Goal: Contribute content

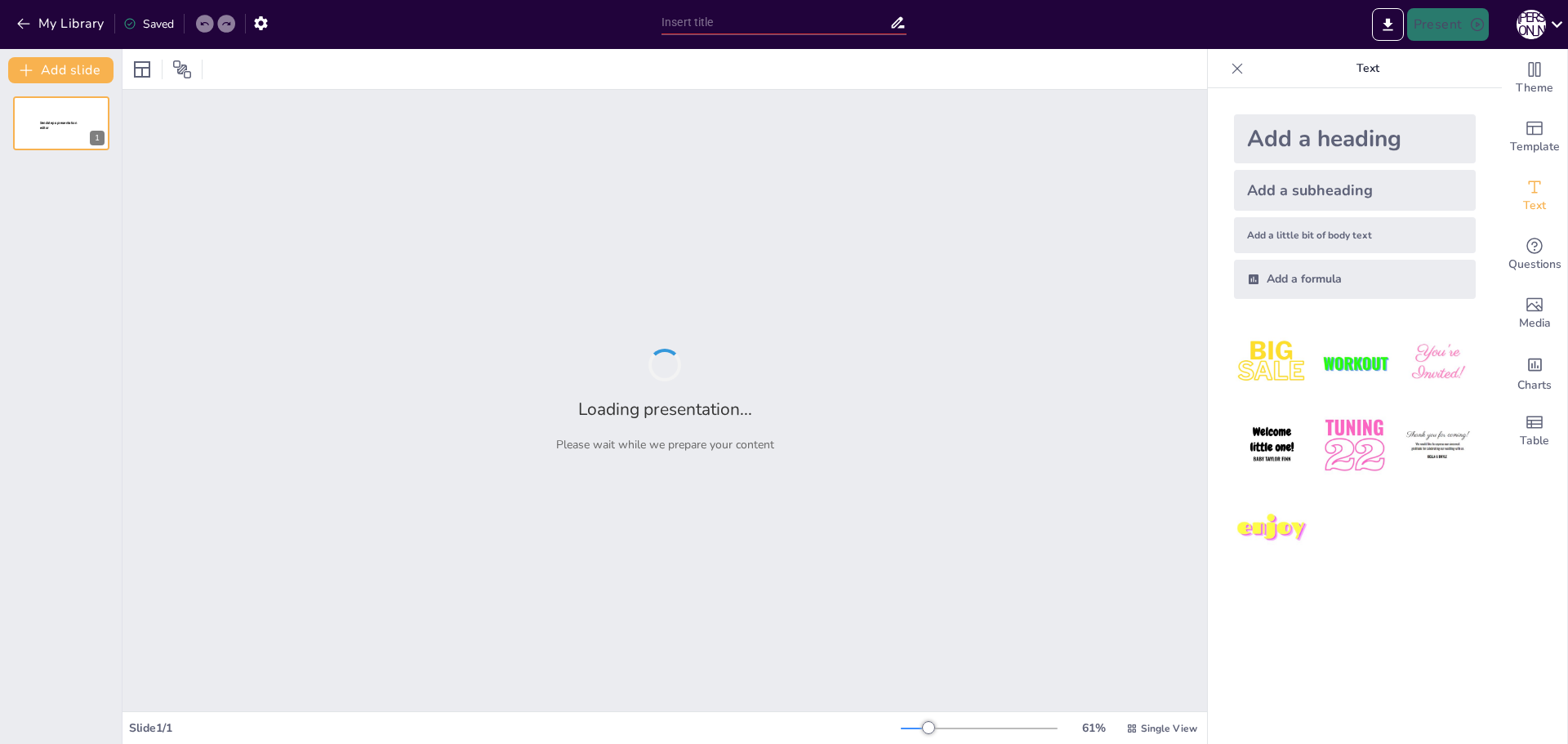
type input "Социальная значимость проекта по финансовой безопасности для пожилых жителей [G…"
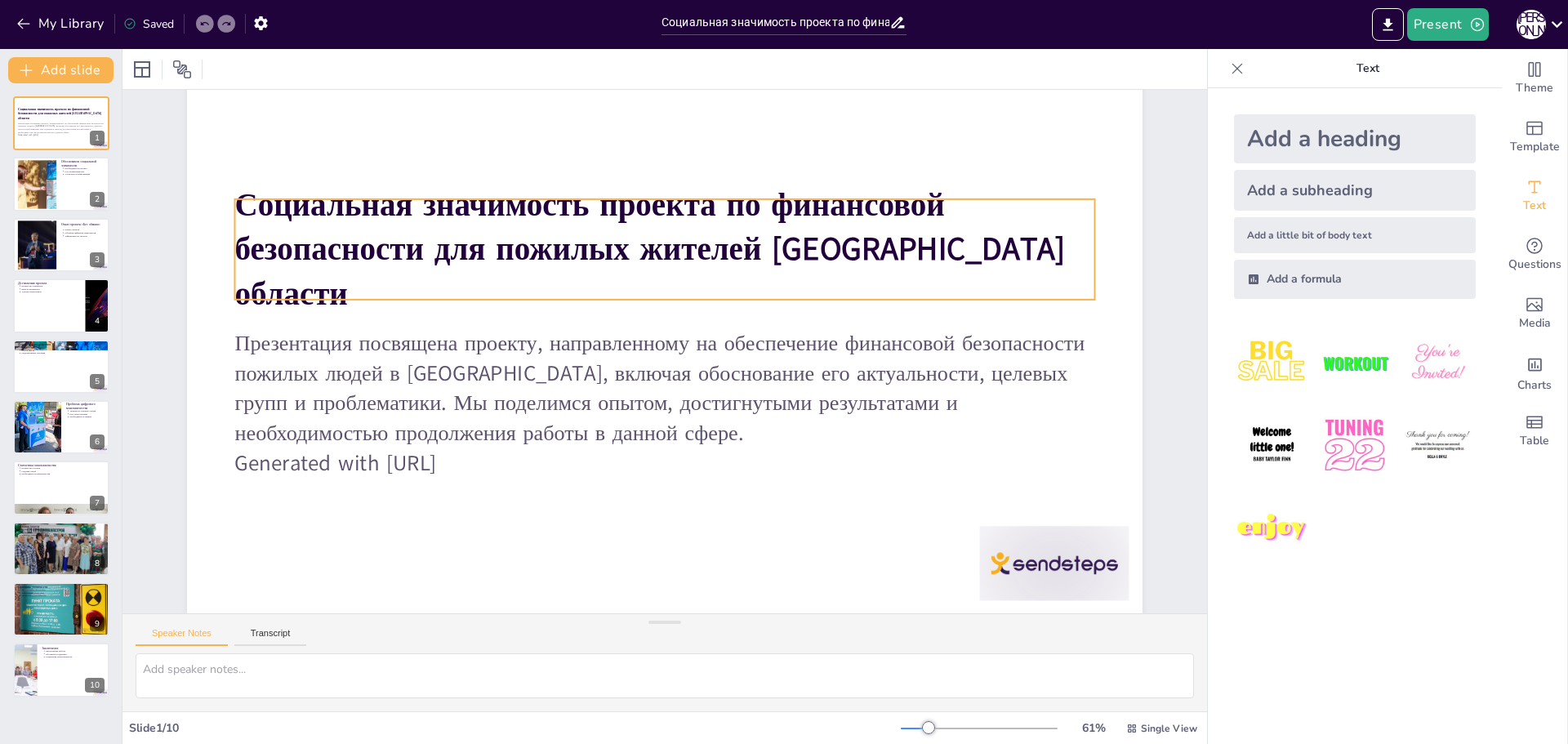
scroll to position [72, 0]
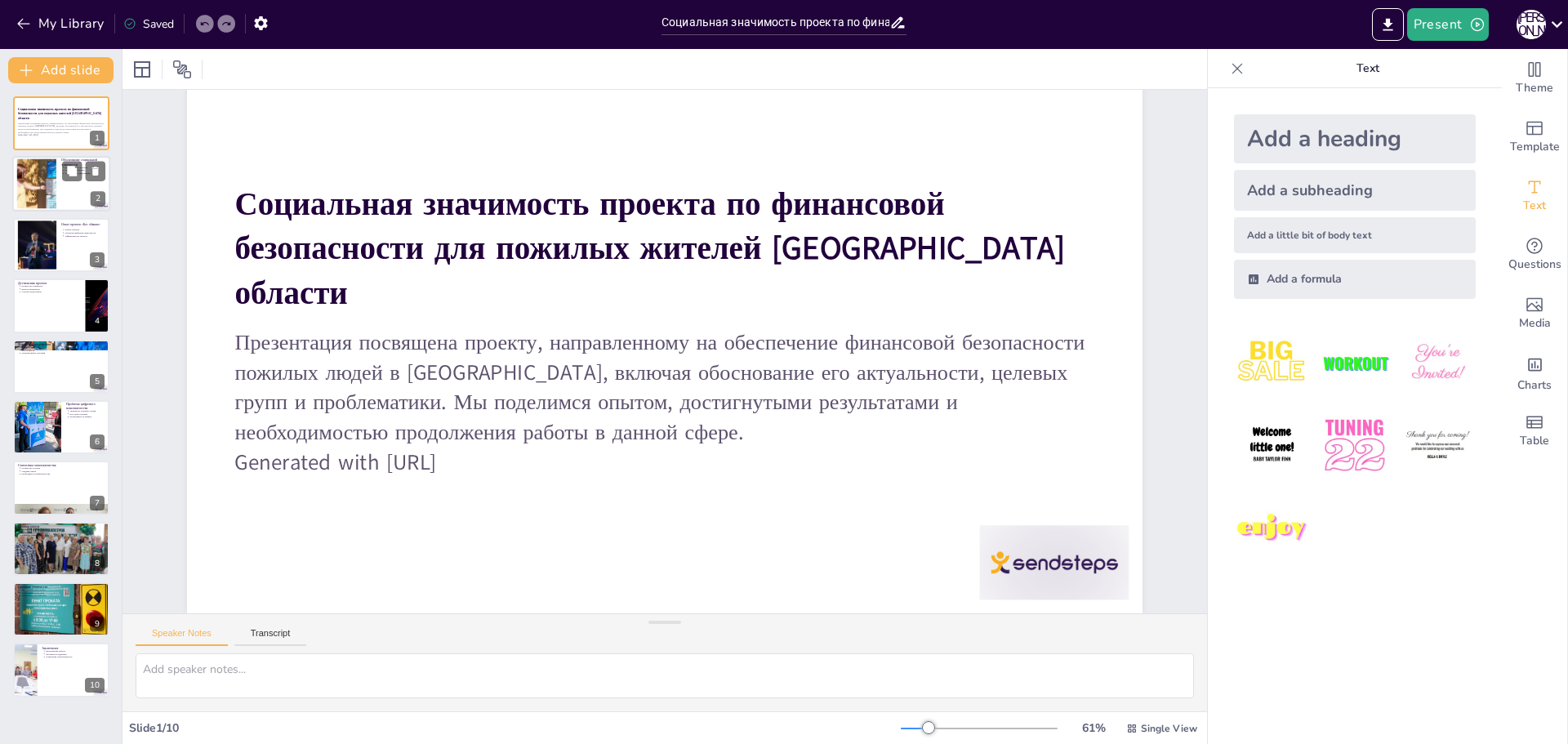
click at [85, 200] on div at bounding box center [61, 184] width 98 height 55
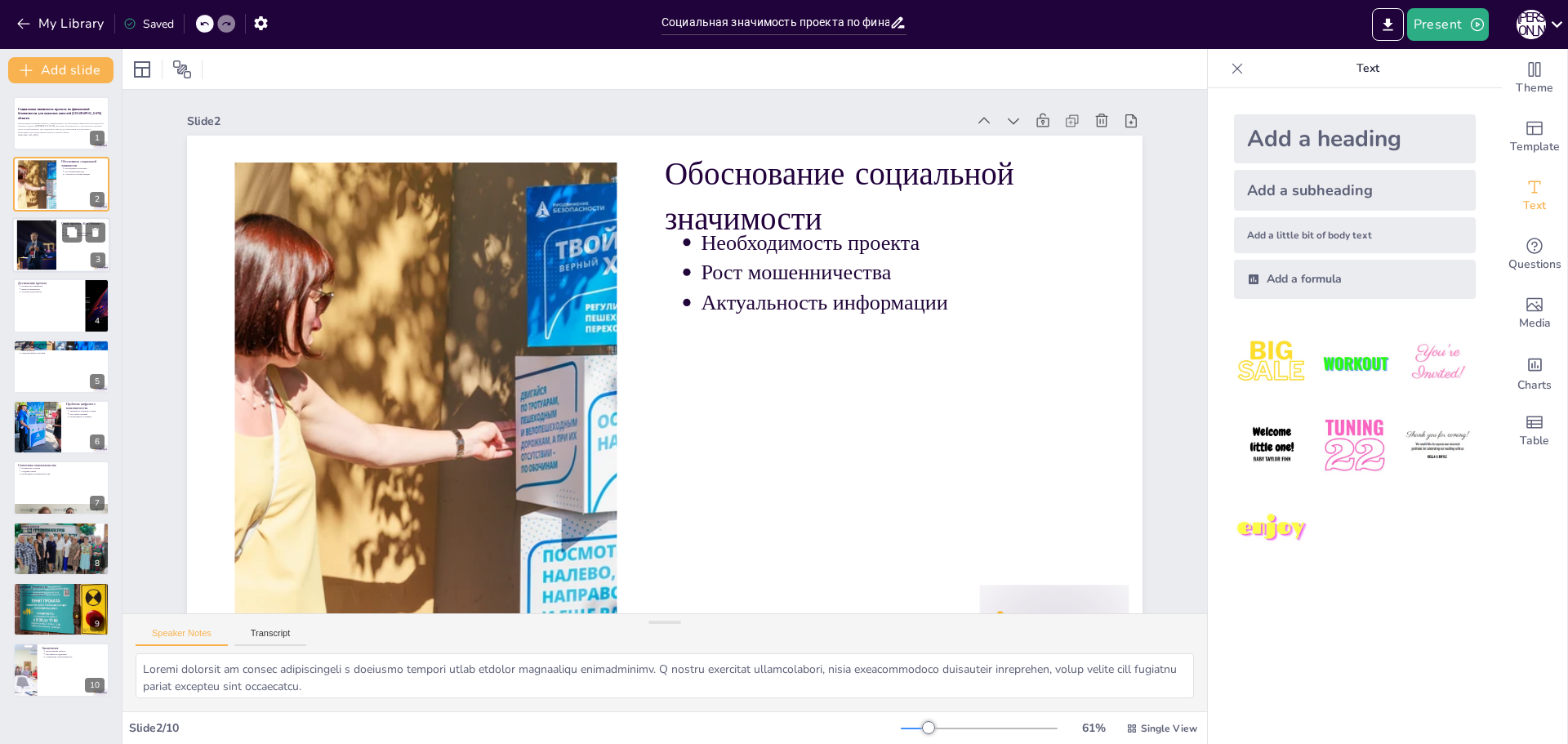
click at [69, 243] on div at bounding box center [61, 244] width 98 height 55
type textarea "Проект «Без обмана» был запущен в 2021 году и стал ответом на запросы пожилых л…"
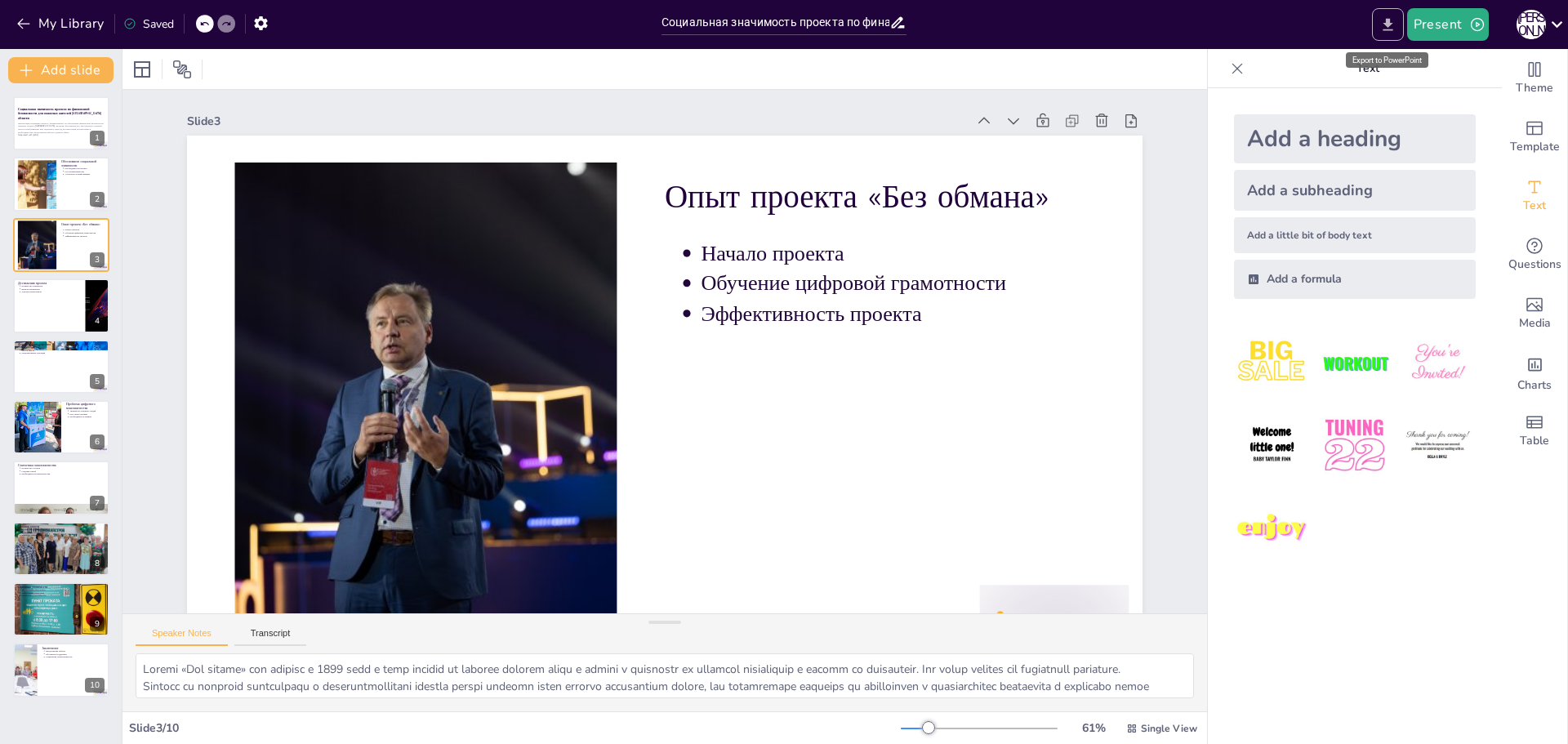
click at [1384, 20] on icon "Export to PowerPoint" at bounding box center [1387, 25] width 17 height 17
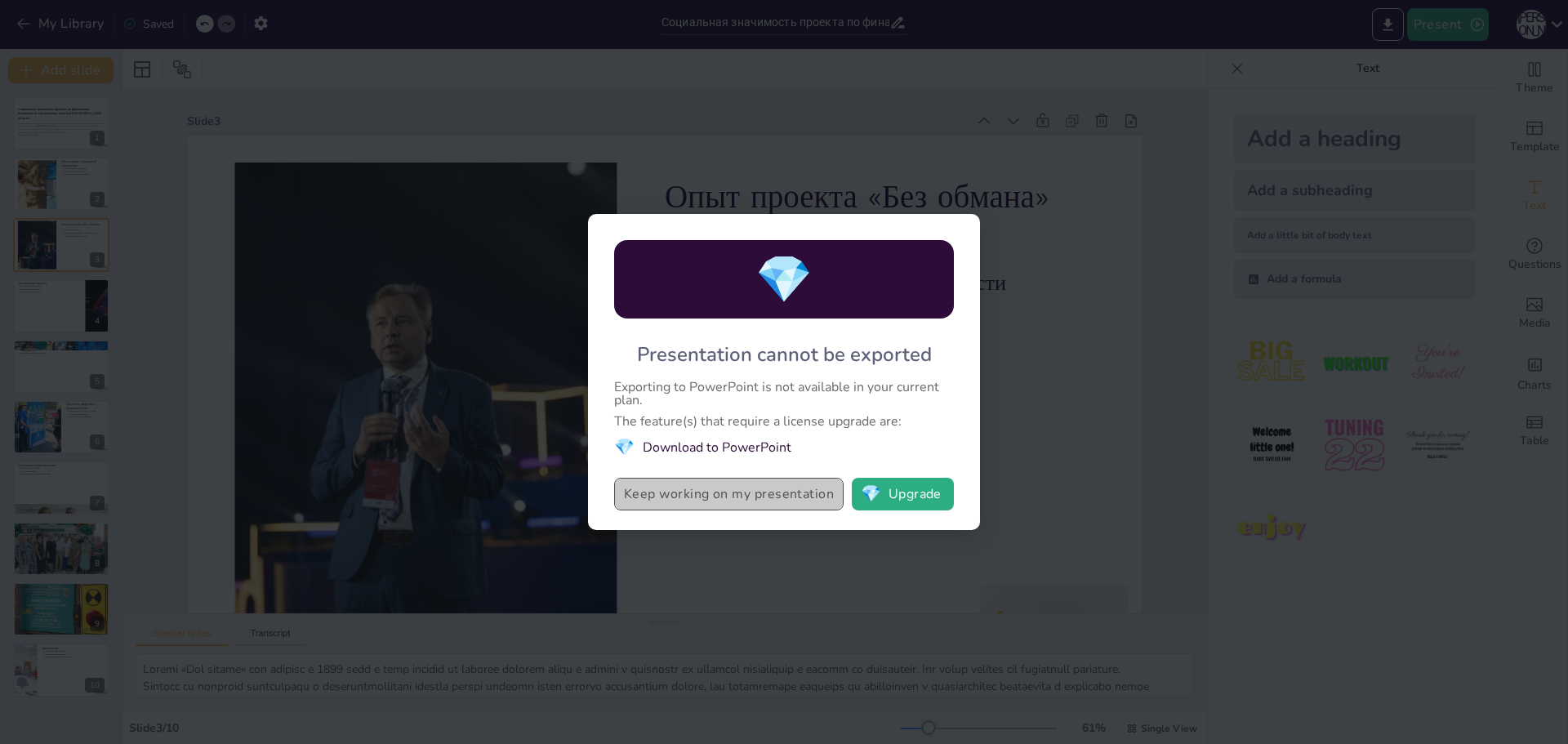
click at [761, 502] on button "Keep working on my presentation" at bounding box center [728, 494] width 230 height 33
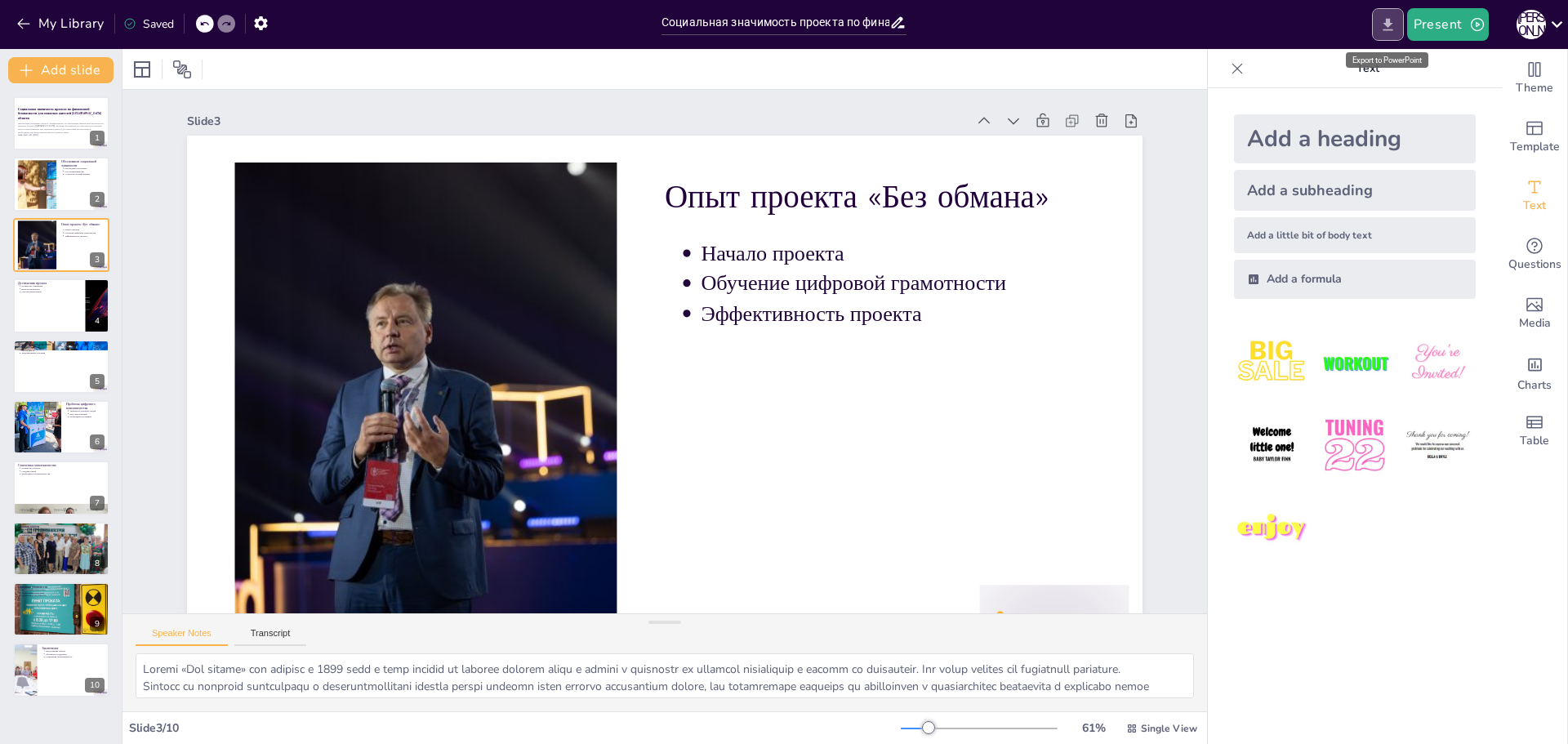
click at [1392, 25] on icon "Export to PowerPoint" at bounding box center [1387, 25] width 17 height 17
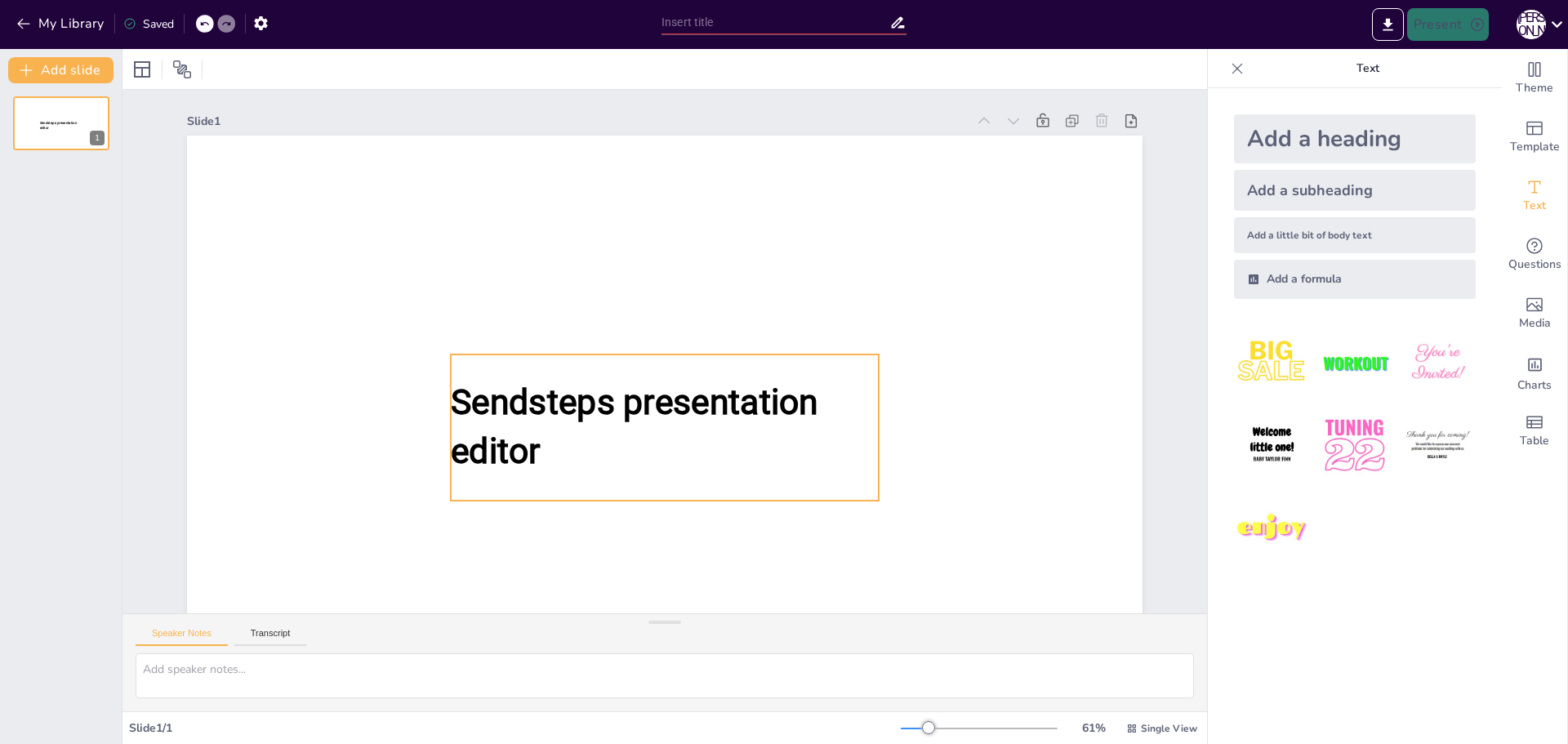
scroll to position [25, 0]
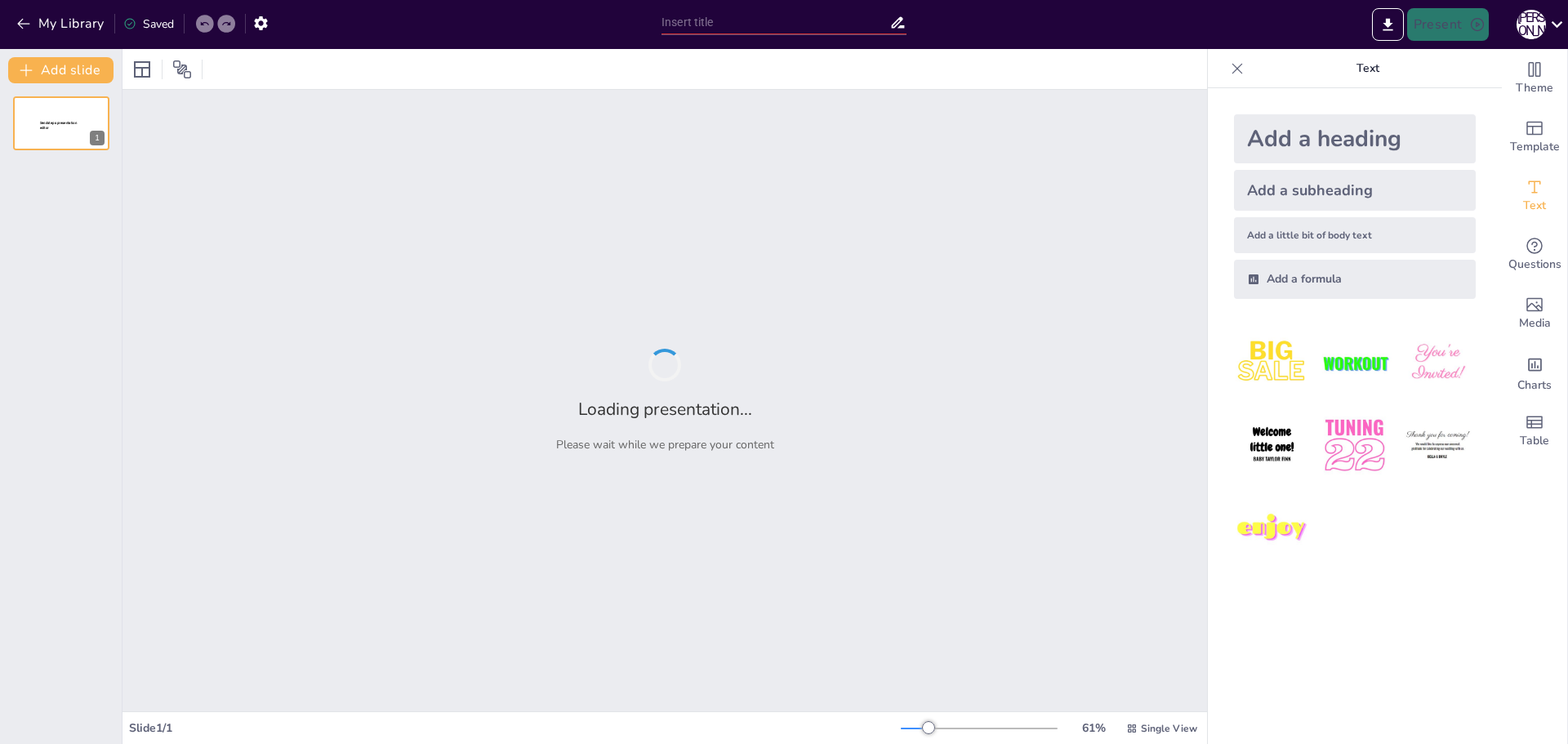
type input "Социальная значимость проекта по финансовой безопасности для пожилых жителей [G…"
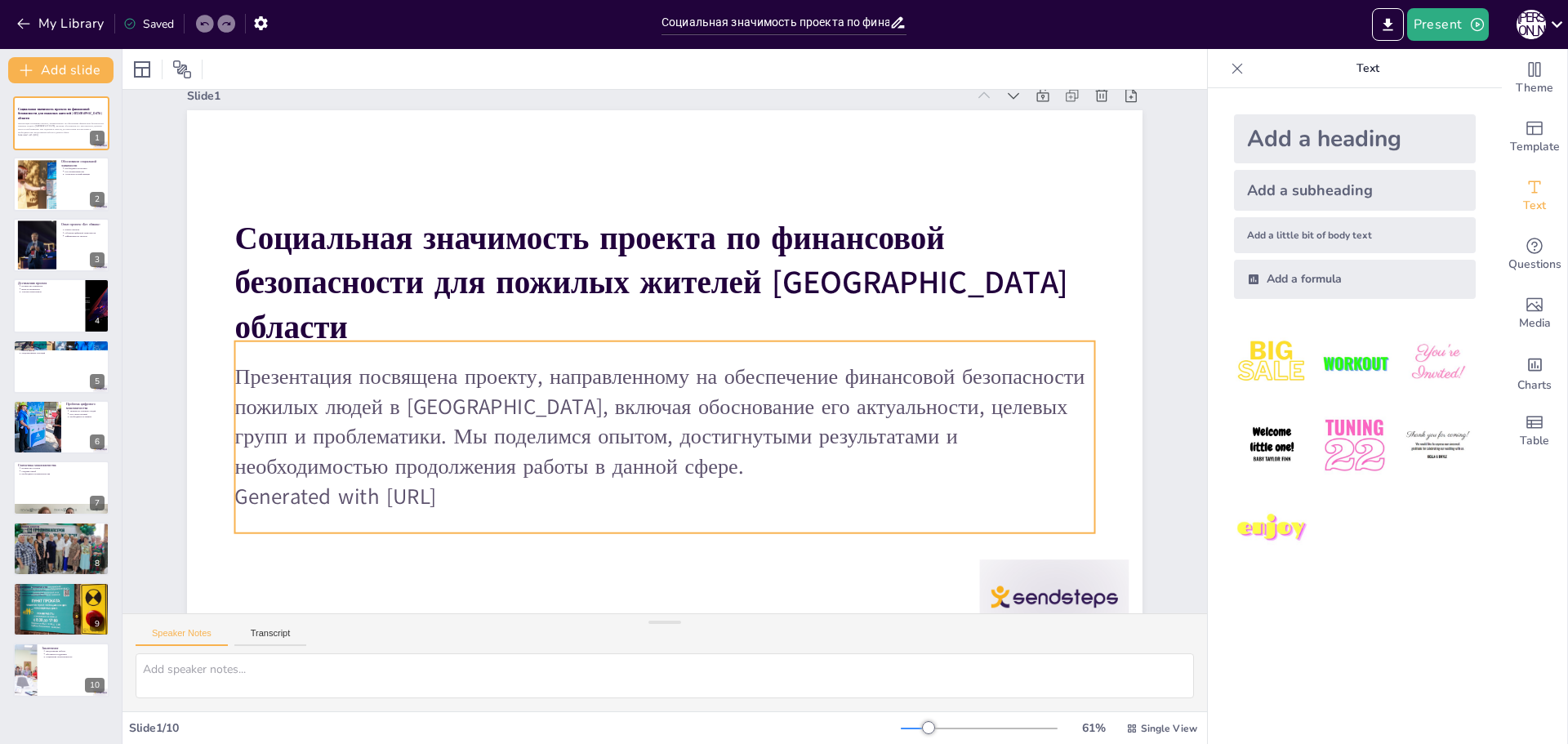
scroll to position [0, 0]
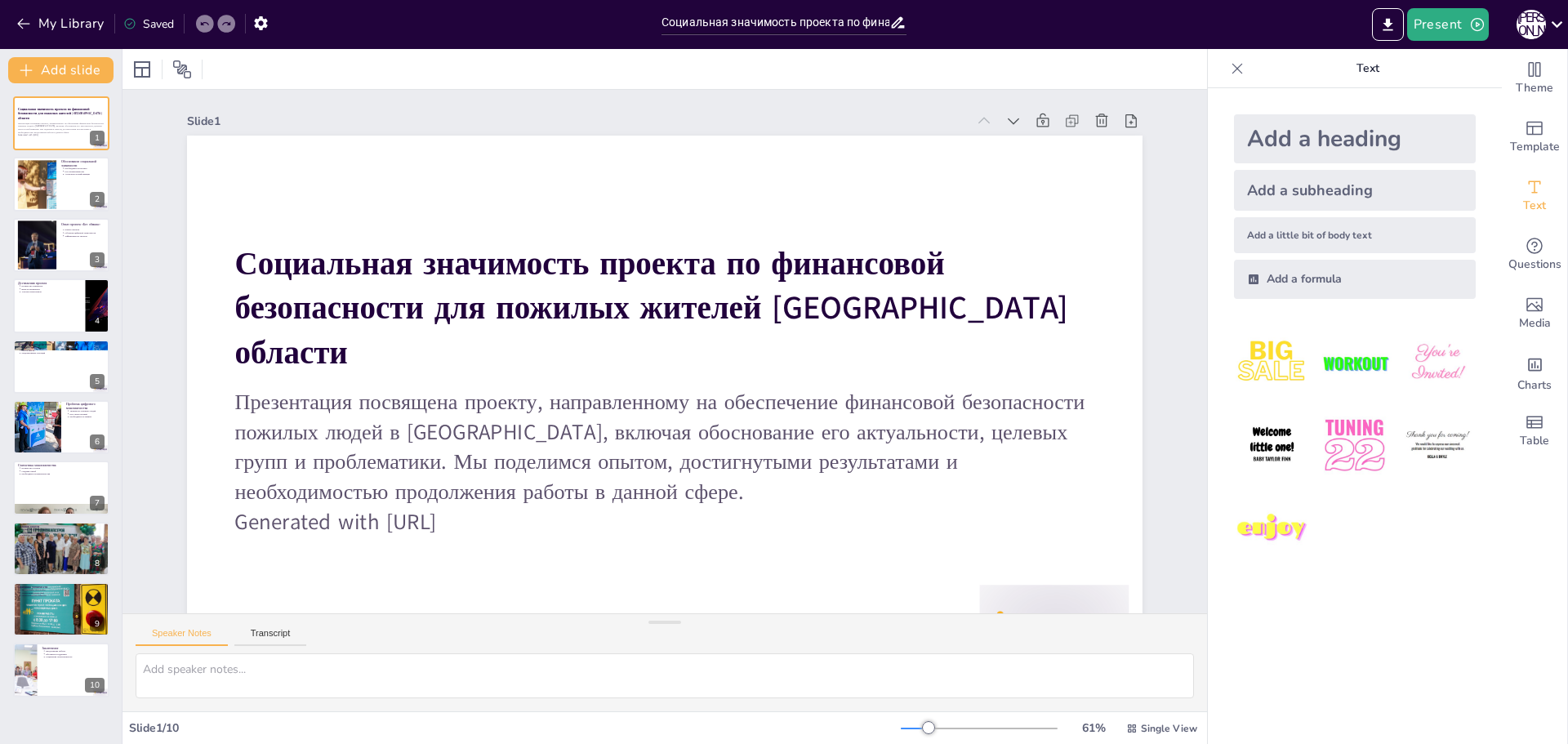
click at [970, 68] on div at bounding box center [664, 69] width 1085 height 40
click at [1392, 27] on icon "Export to PowerPoint" at bounding box center [1387, 25] width 17 height 17
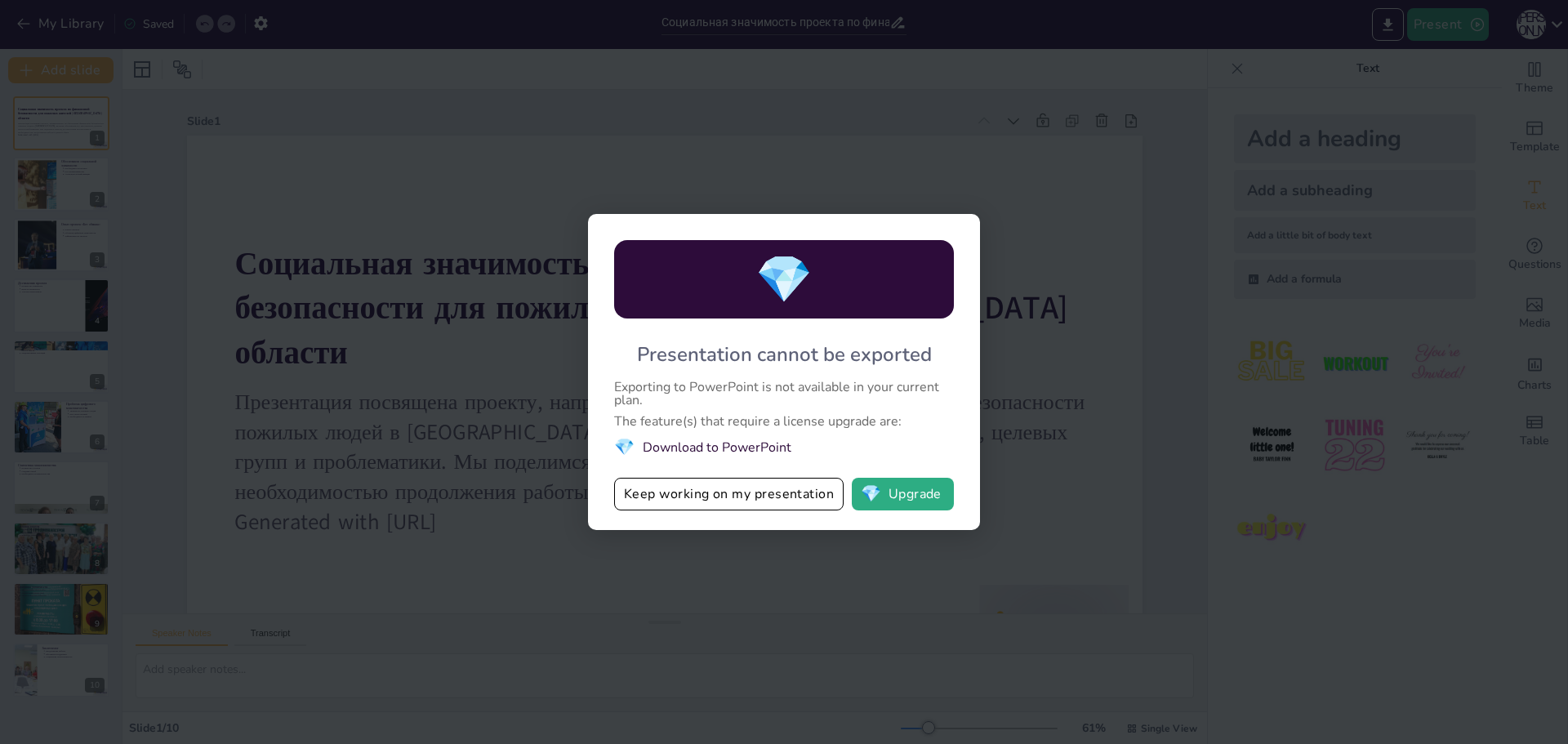
click at [1092, 260] on div "💎 Presentation cannot be exported Exporting to PowerPoint is not available in y…" at bounding box center [784, 372] width 1568 height 744
click at [929, 82] on div "💎 Presentation cannot be exported Exporting to PowerPoint is not available in y…" at bounding box center [784, 372] width 1568 height 744
click at [1041, 512] on div "💎 Presentation cannot be exported Exporting to PowerPoint is not available in y…" at bounding box center [784, 372] width 1568 height 744
click at [434, 193] on div "💎 Presentation cannot be exported Exporting to PowerPoint is not available in y…" at bounding box center [784, 372] width 1568 height 744
click at [1044, 257] on div "💎 Presentation cannot be exported Exporting to PowerPoint is not available in y…" at bounding box center [784, 372] width 1568 height 744
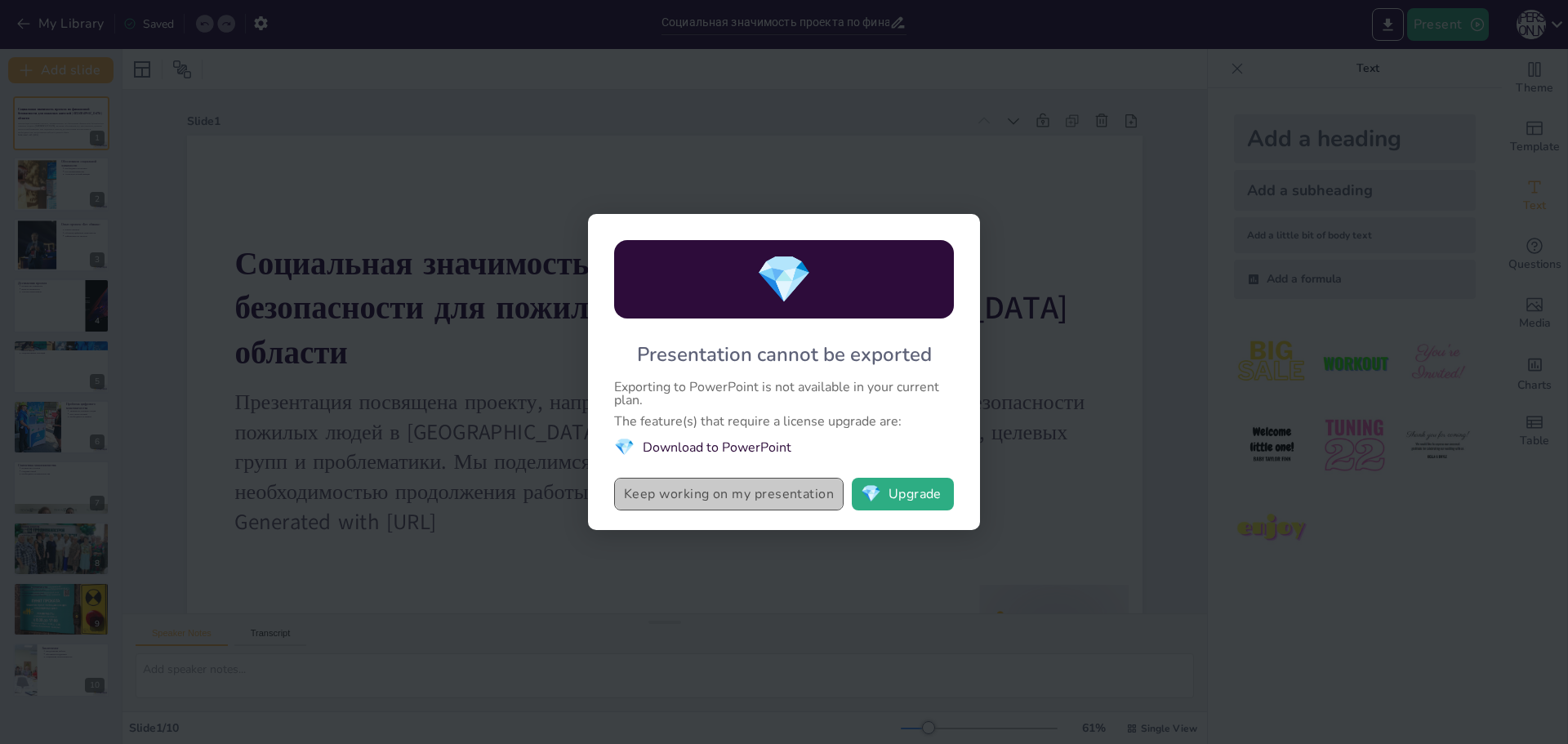
click at [737, 490] on button "Keep working on my presentation" at bounding box center [728, 494] width 230 height 33
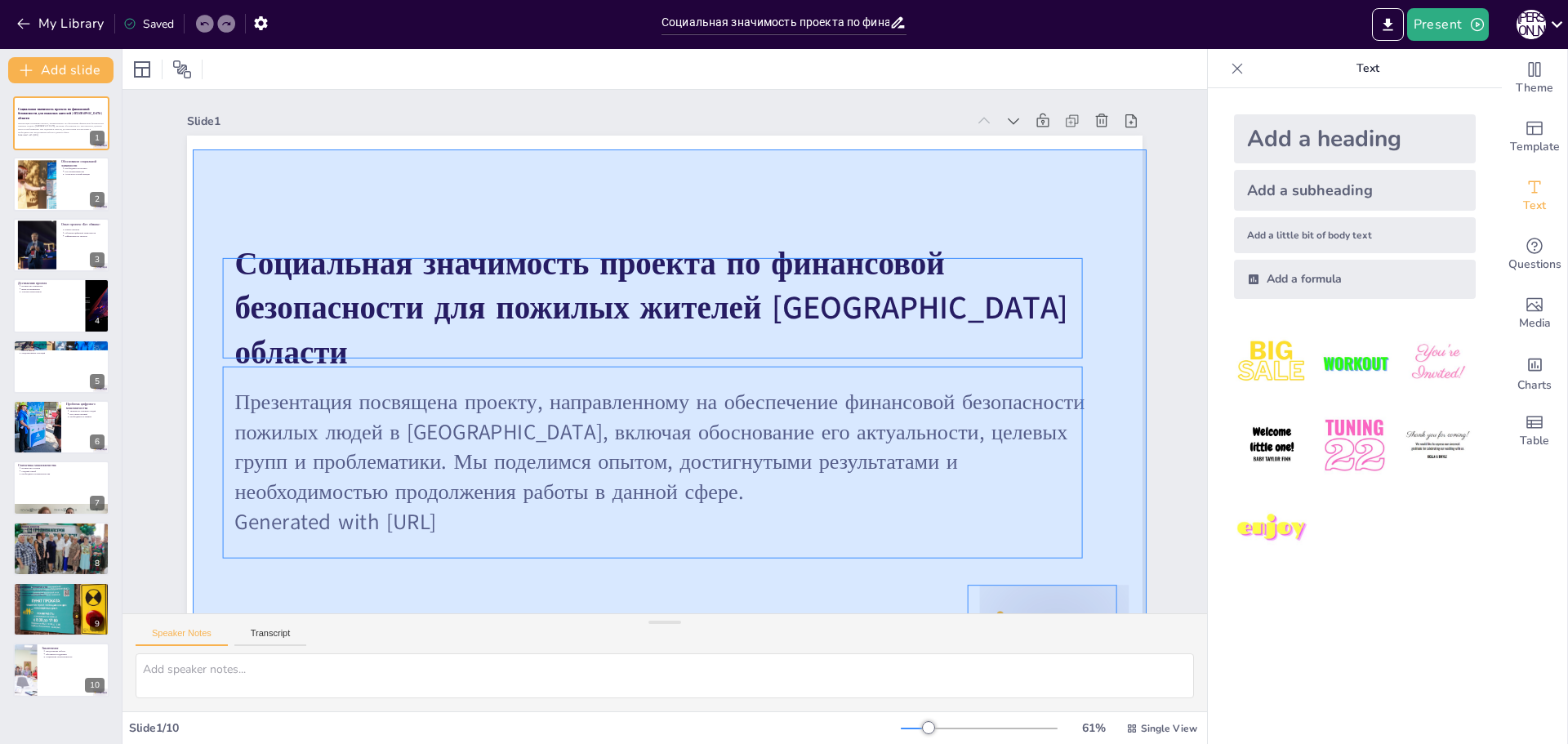
drag, startPoint x: 193, startPoint y: 149, endPoint x: 1147, endPoint y: 630, distance: 1068.4
click at [1147, 630] on div "Slide 1 Социальная значимость проекта по финансовой безопасности для пожилых жи…" at bounding box center [664, 400] width 1085 height 622
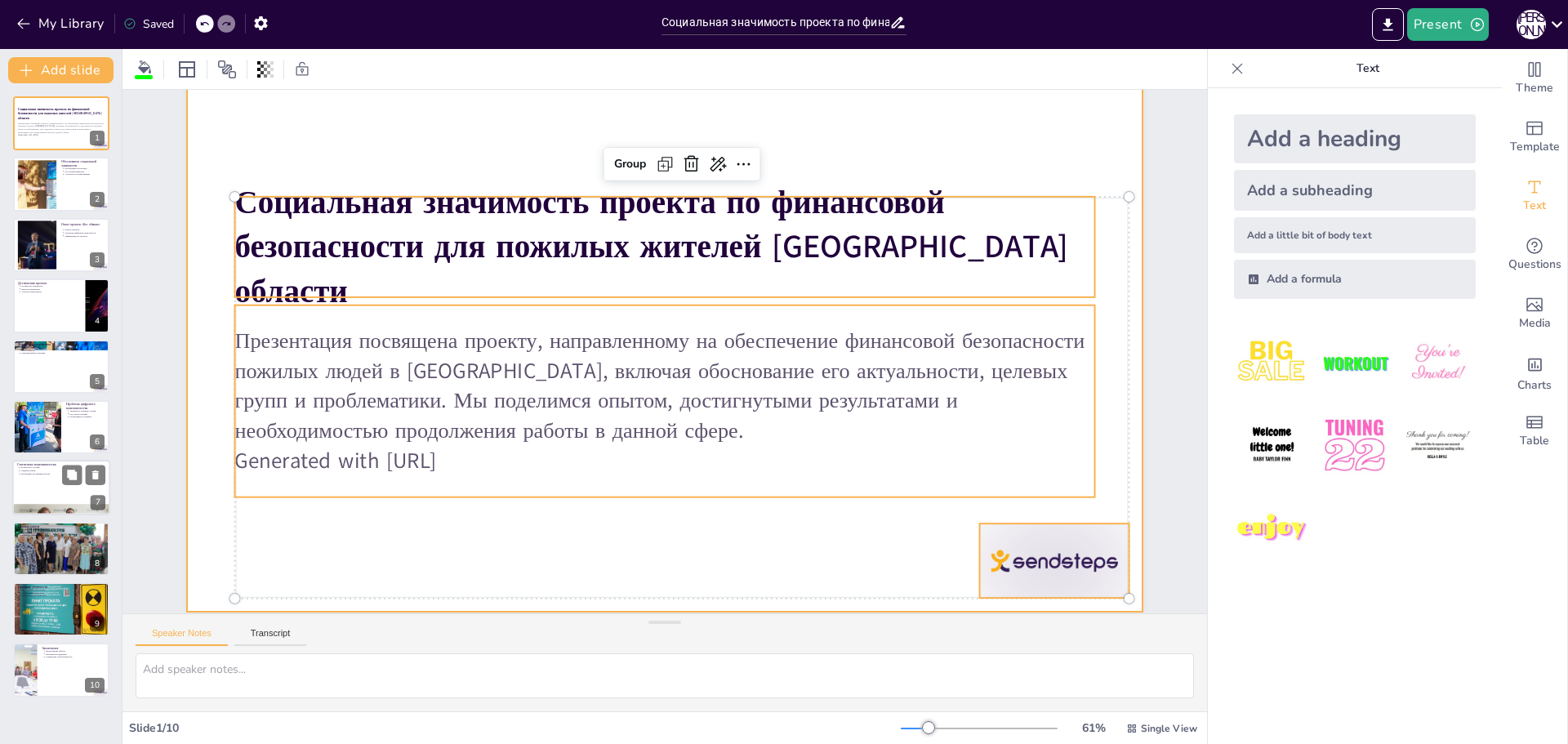
scroll to position [98, 0]
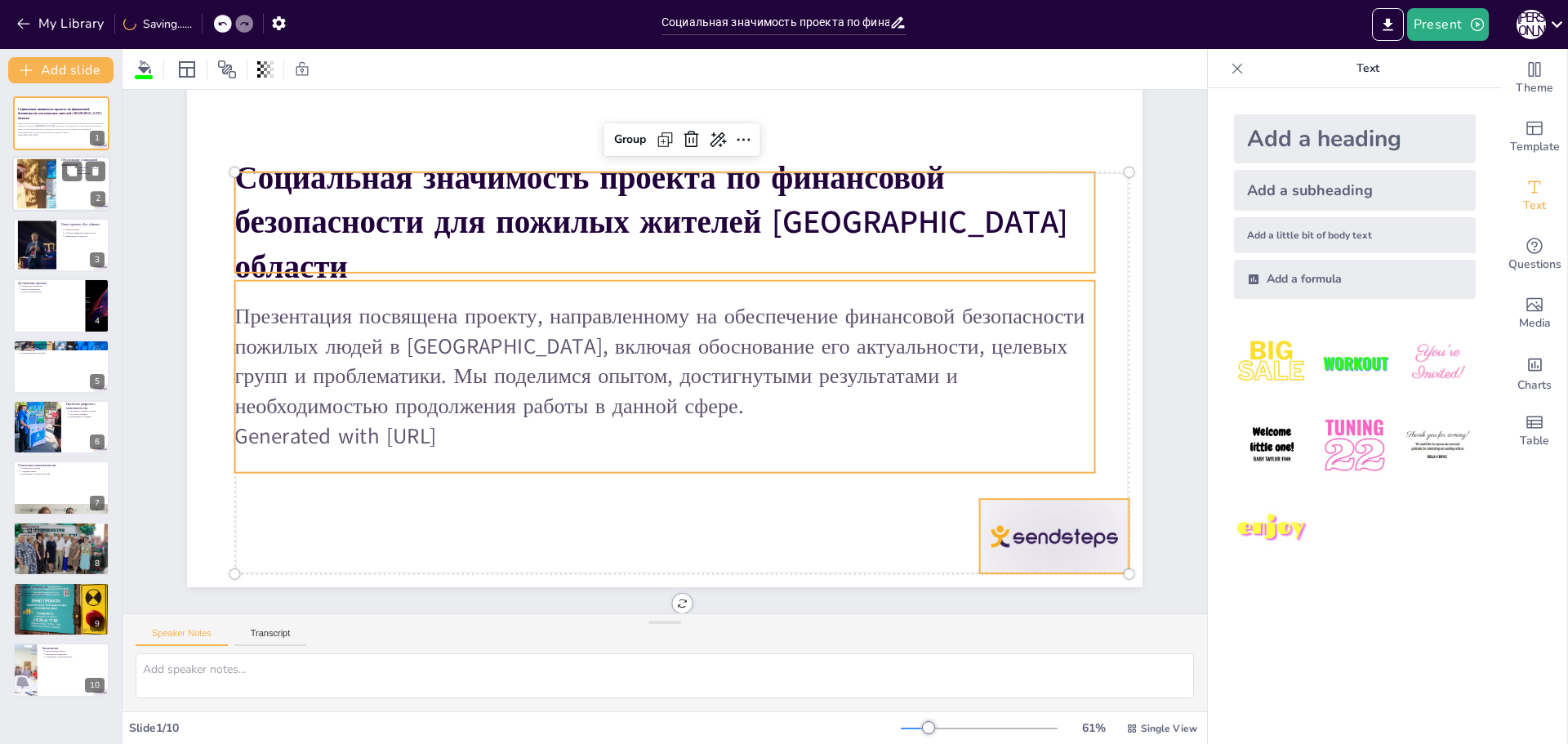
click at [36, 194] on div at bounding box center [36, 184] width 75 height 50
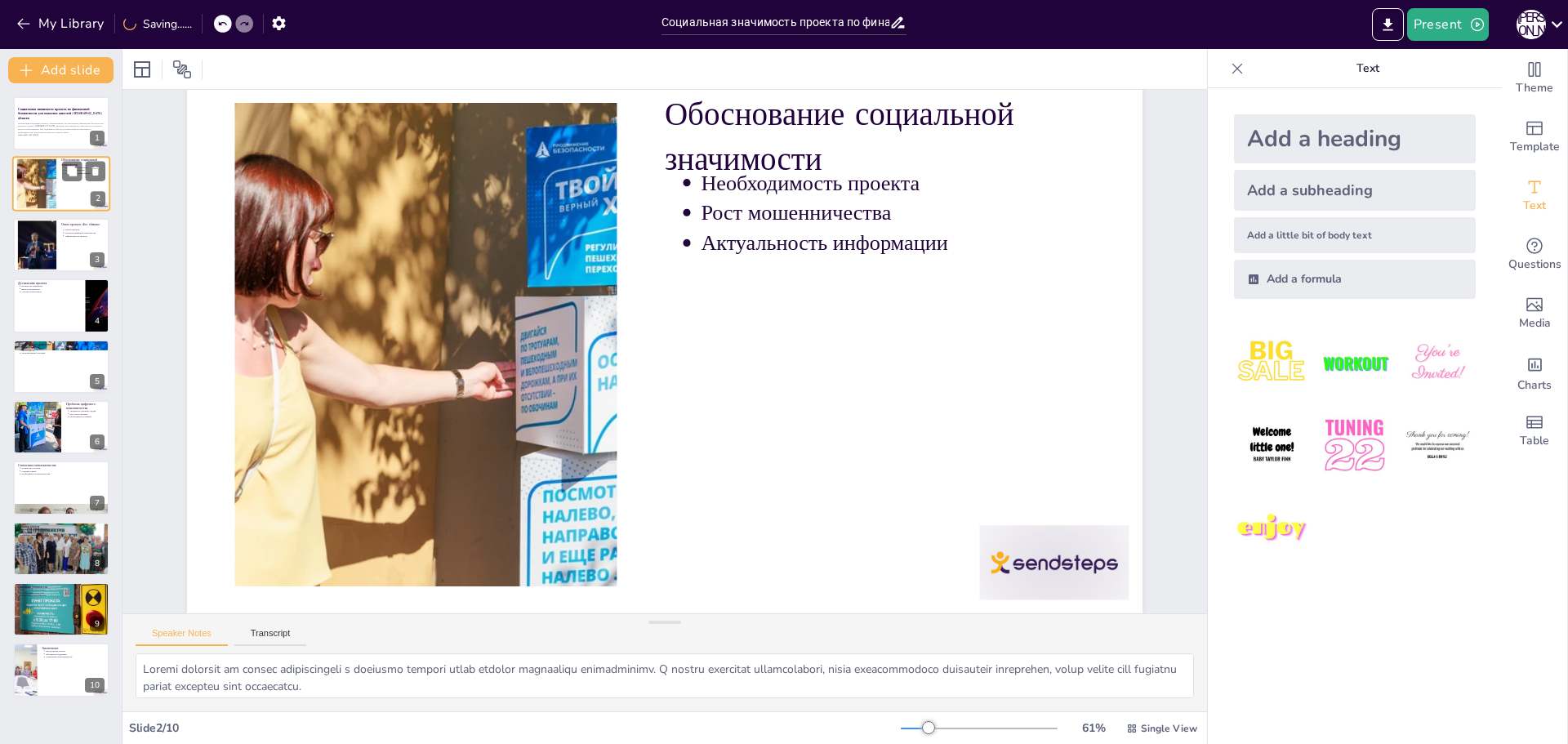
scroll to position [0, 0]
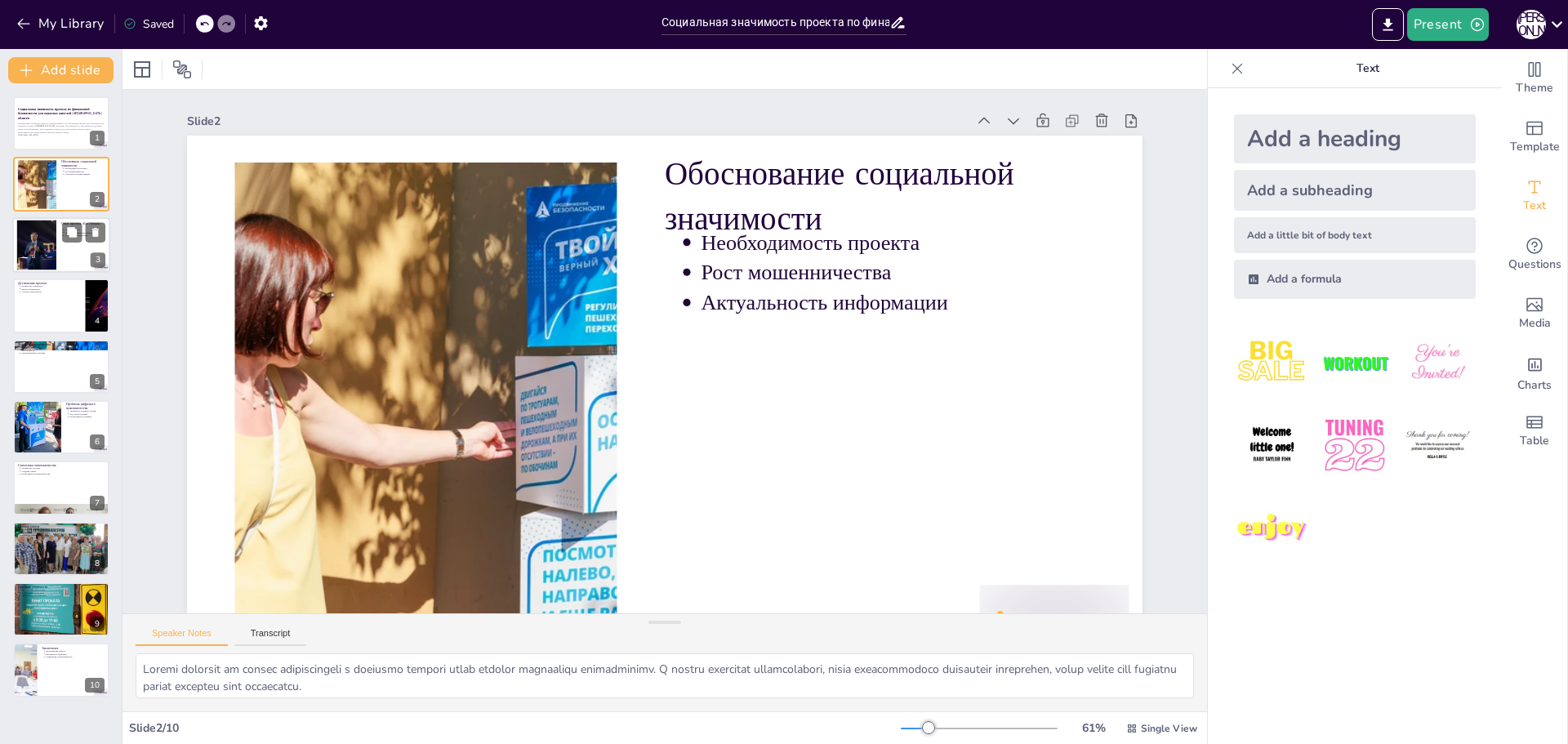
click at [50, 243] on div at bounding box center [36, 244] width 75 height 50
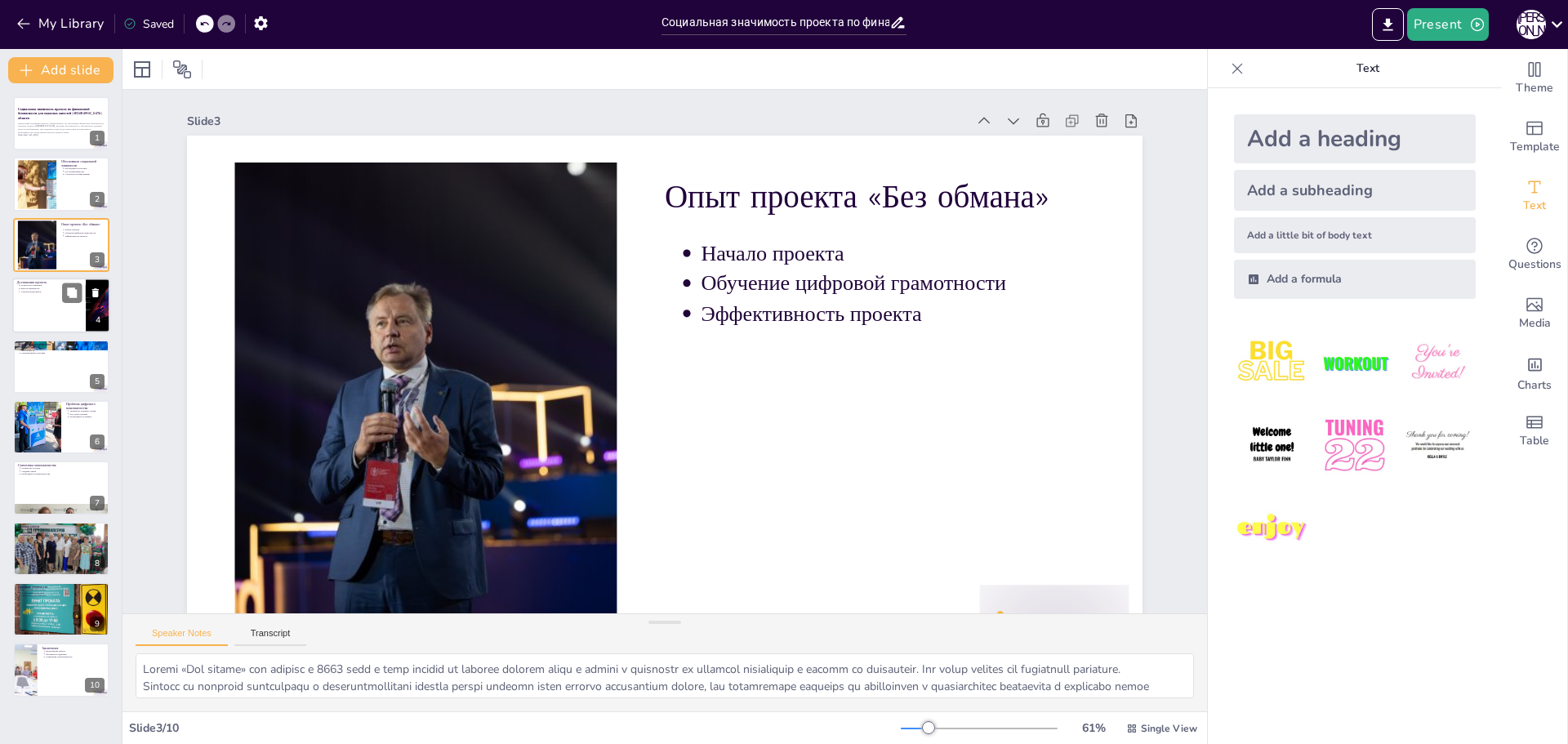
click at [57, 328] on div at bounding box center [61, 305] width 98 height 55
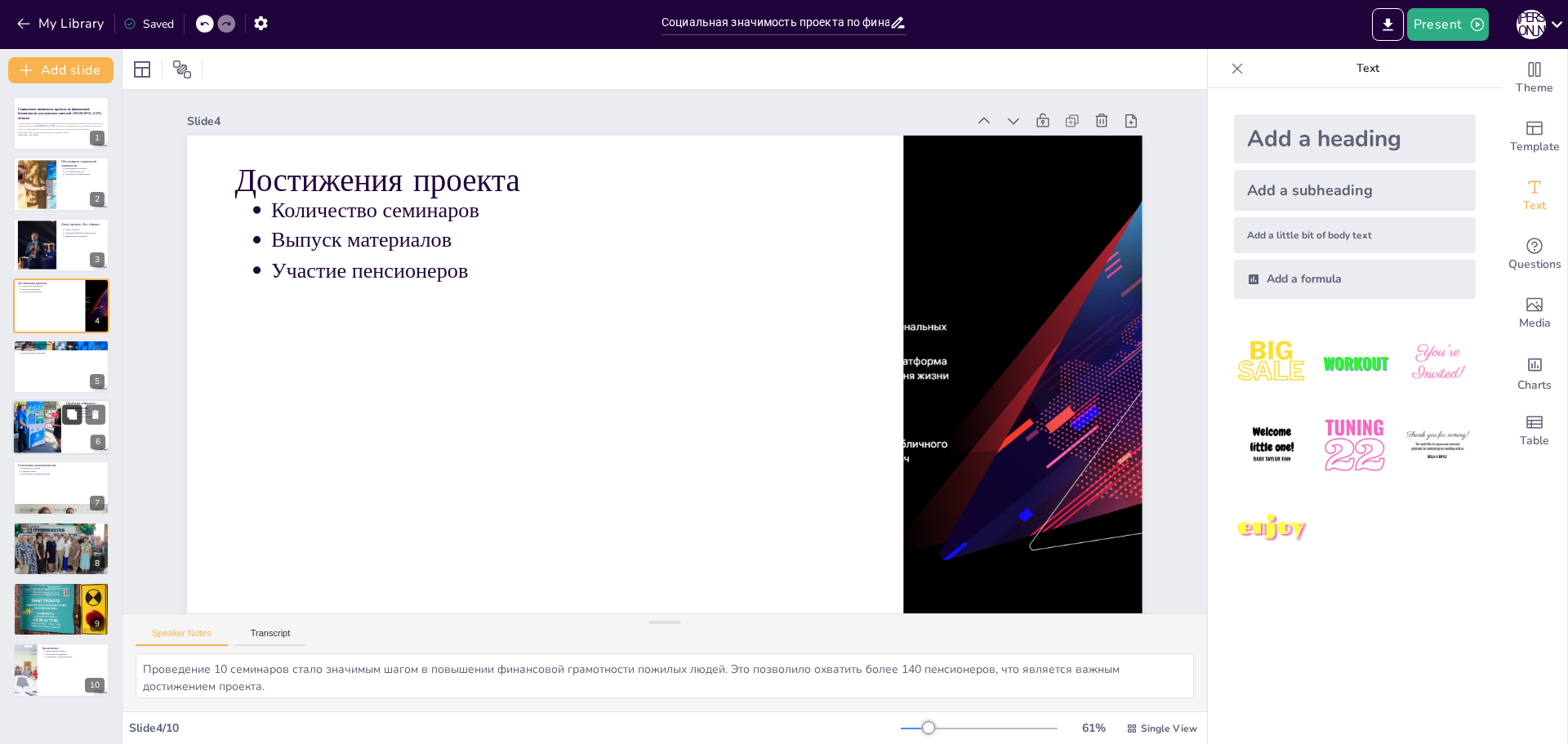
click at [70, 419] on icon at bounding box center [72, 414] width 10 height 10
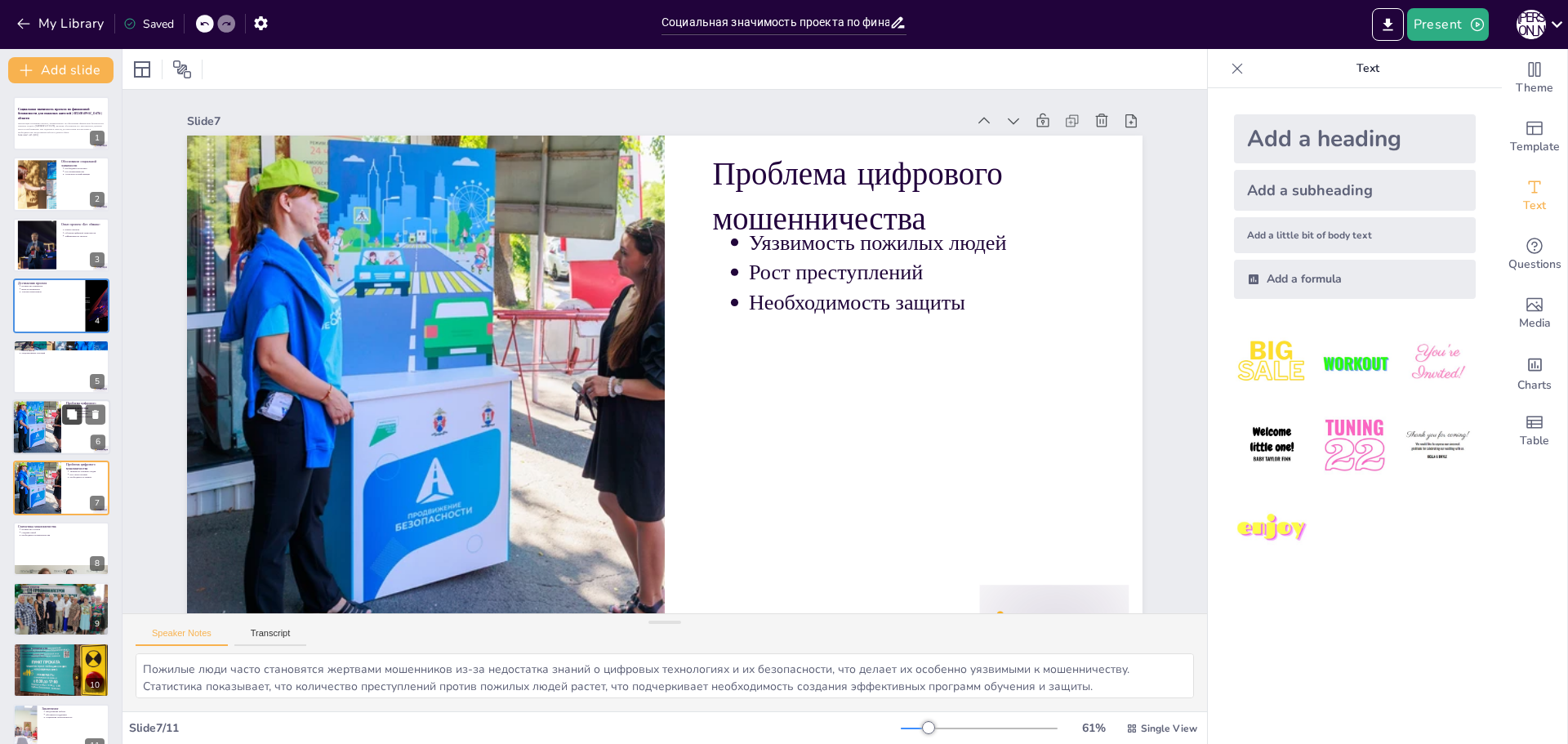
scroll to position [53, 0]
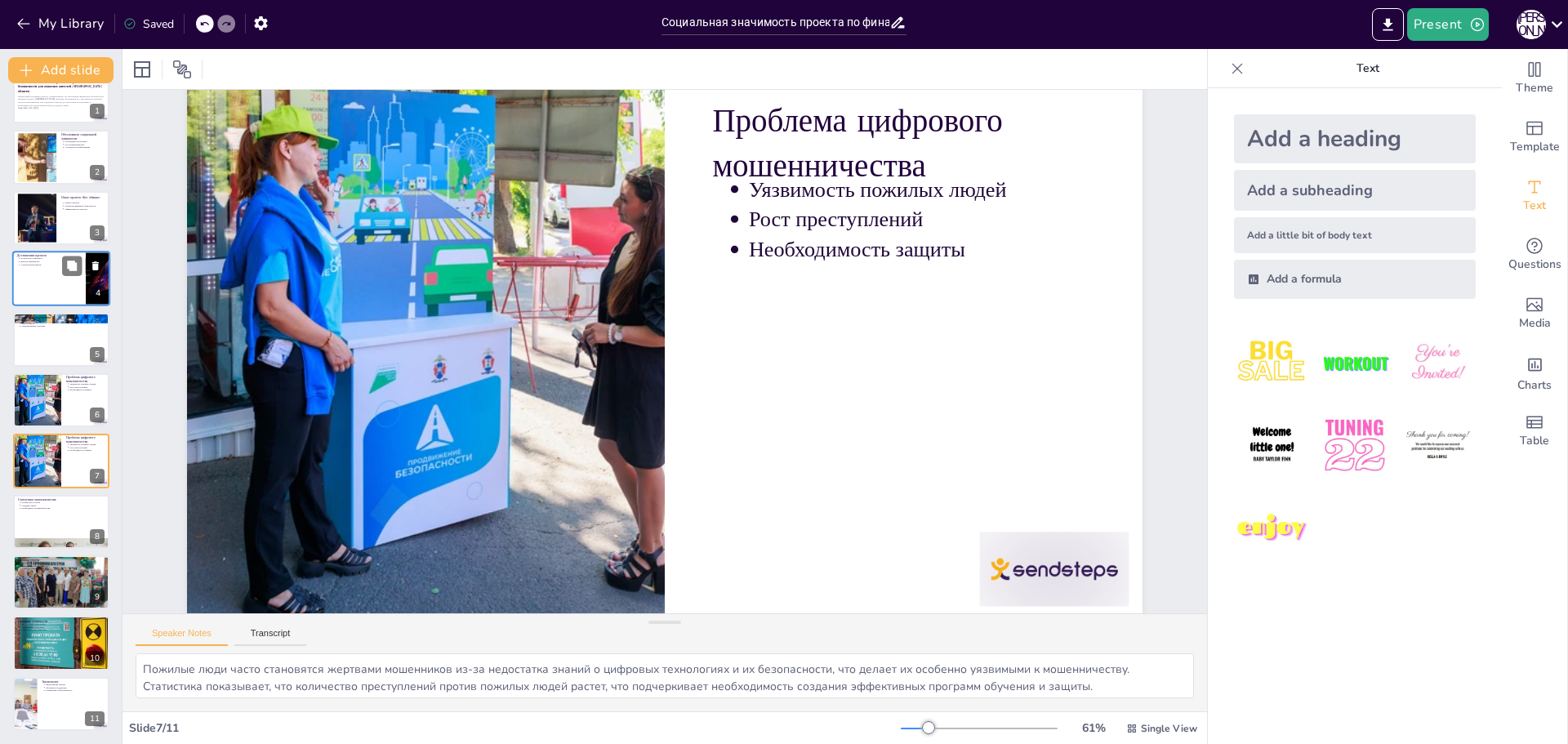
click at [55, 322] on p "Разбор кейсов" at bounding box center [63, 323] width 83 height 3
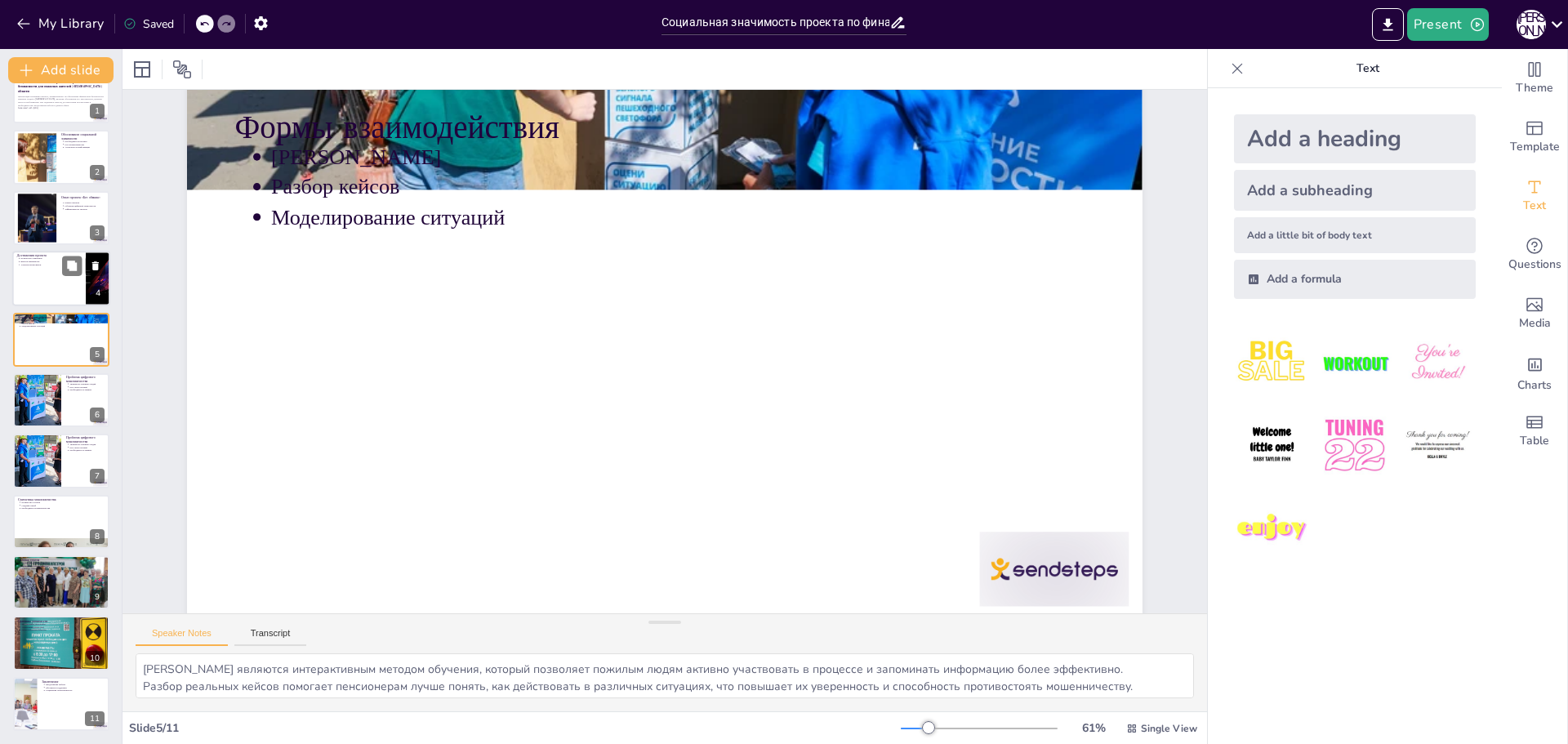
scroll to position [0, 0]
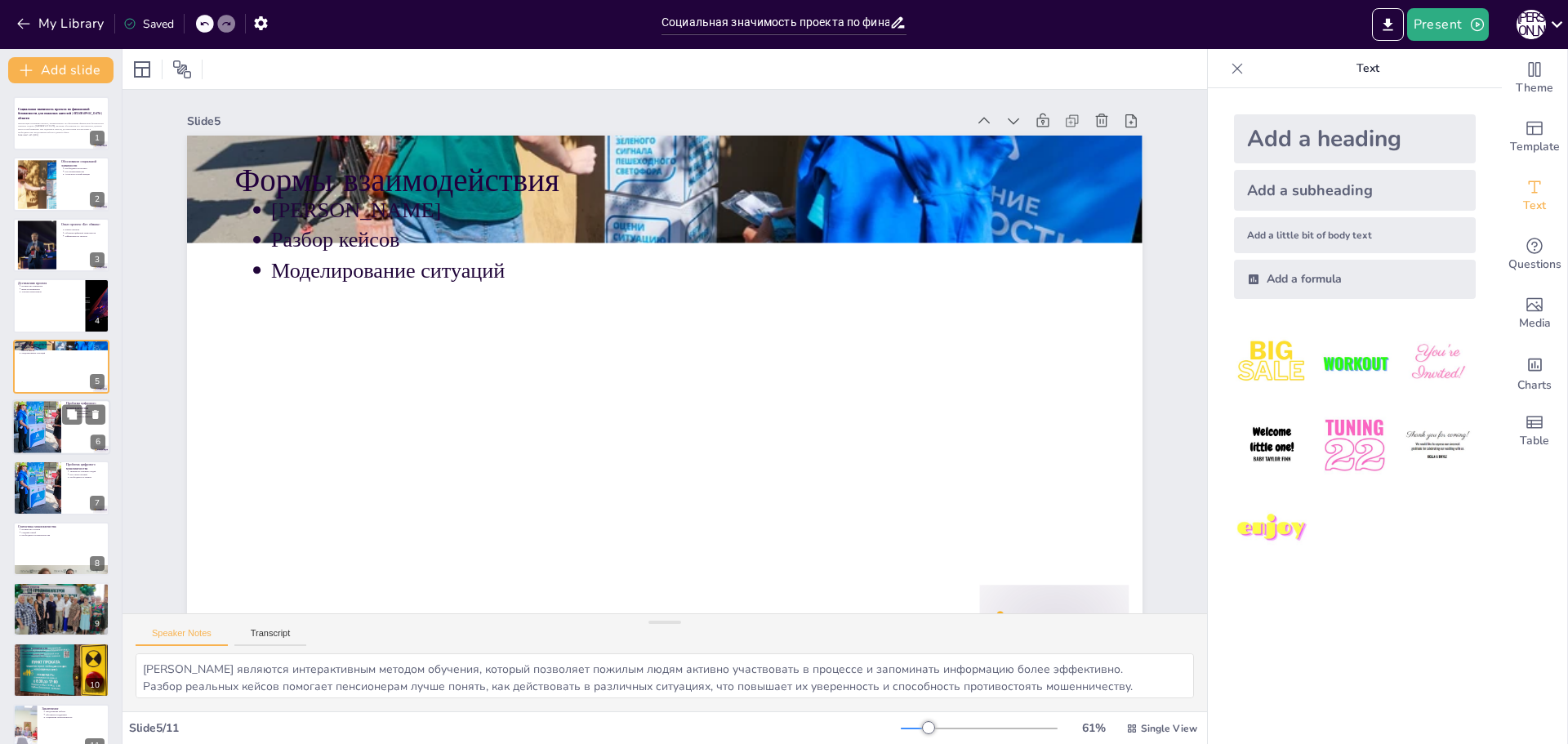
click at [35, 423] on div at bounding box center [36, 427] width 83 height 55
type textarea "Пожилые люди часто становятся жертвами мошенников из-за недостатка знаний о циф…"
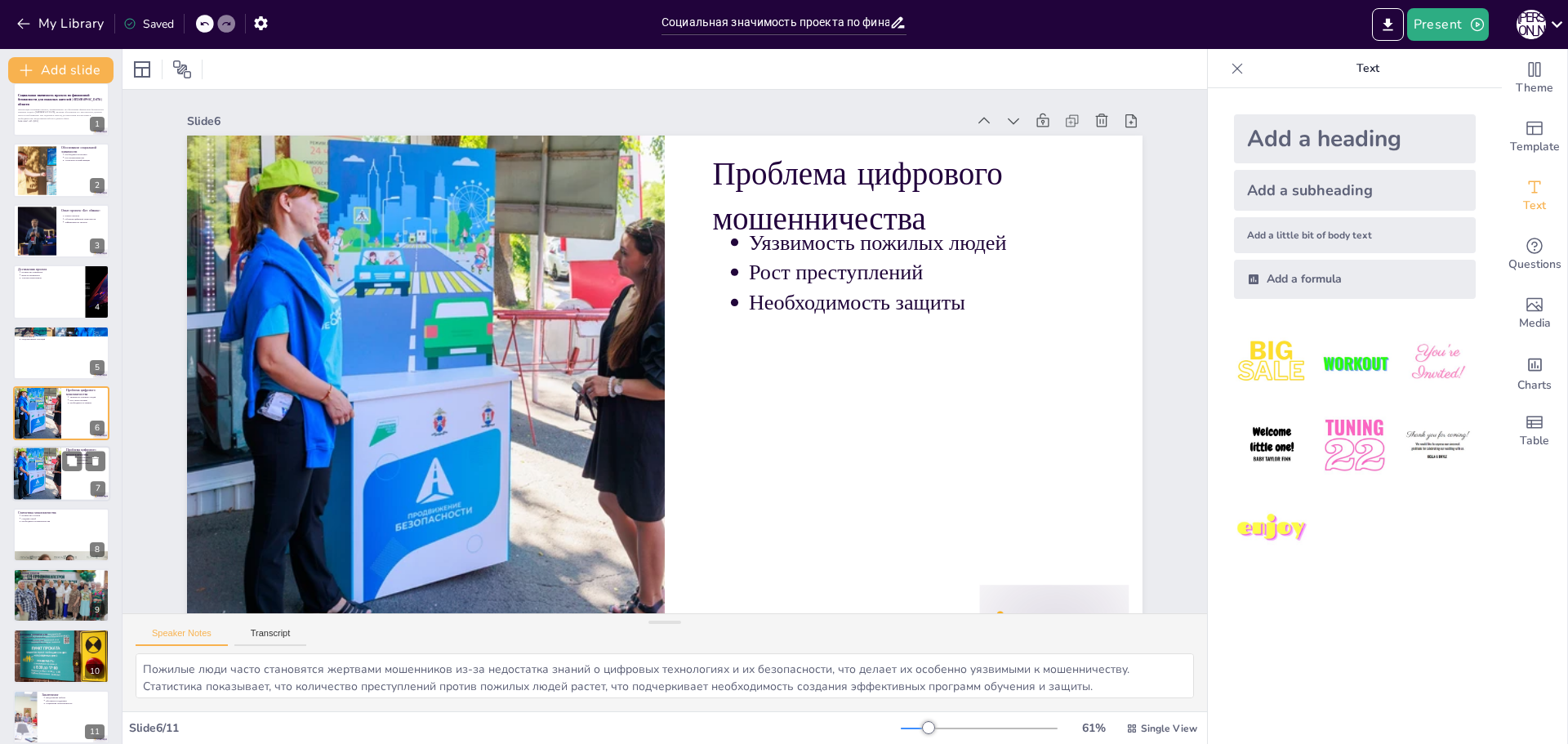
click at [37, 462] on div at bounding box center [36, 474] width 83 height 55
